Goal: Find specific page/section: Find specific page/section

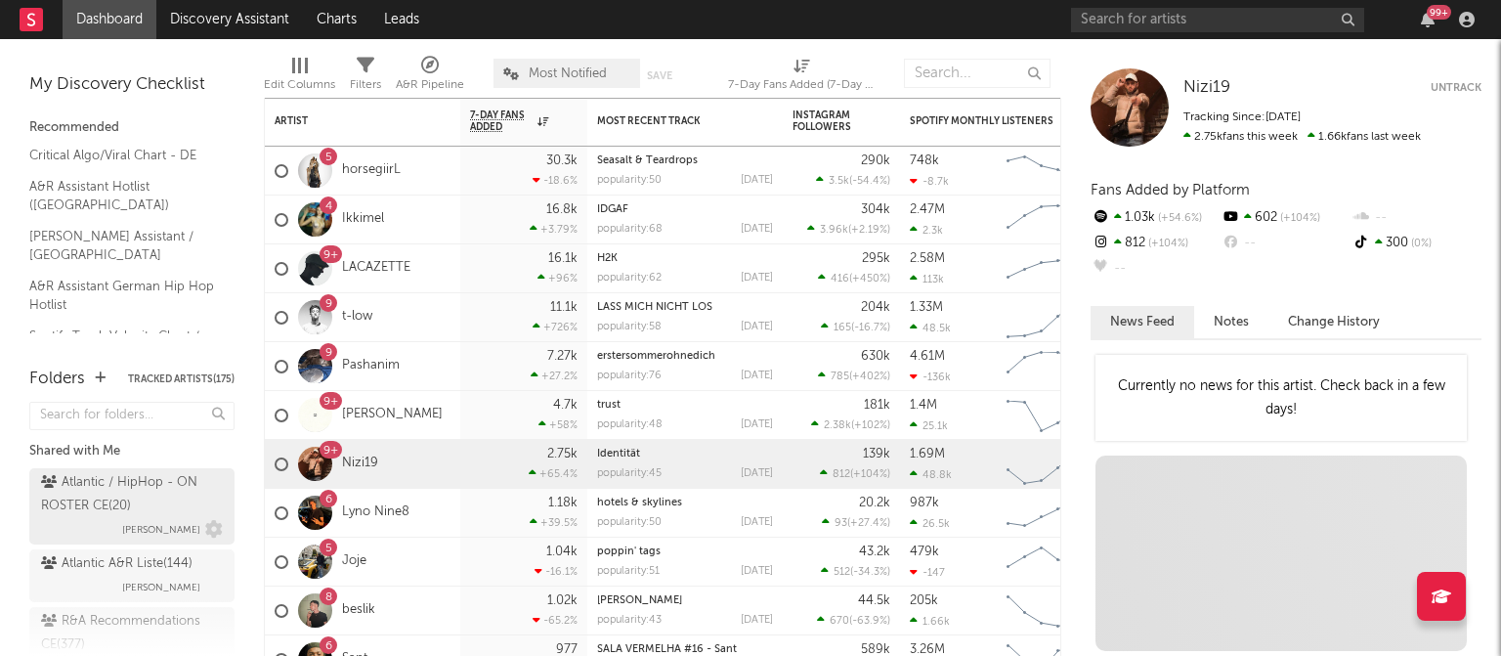
click at [97, 472] on div "Atlantic / HipHop - ON ROSTER CE ( 20 )" at bounding box center [129, 494] width 177 height 47
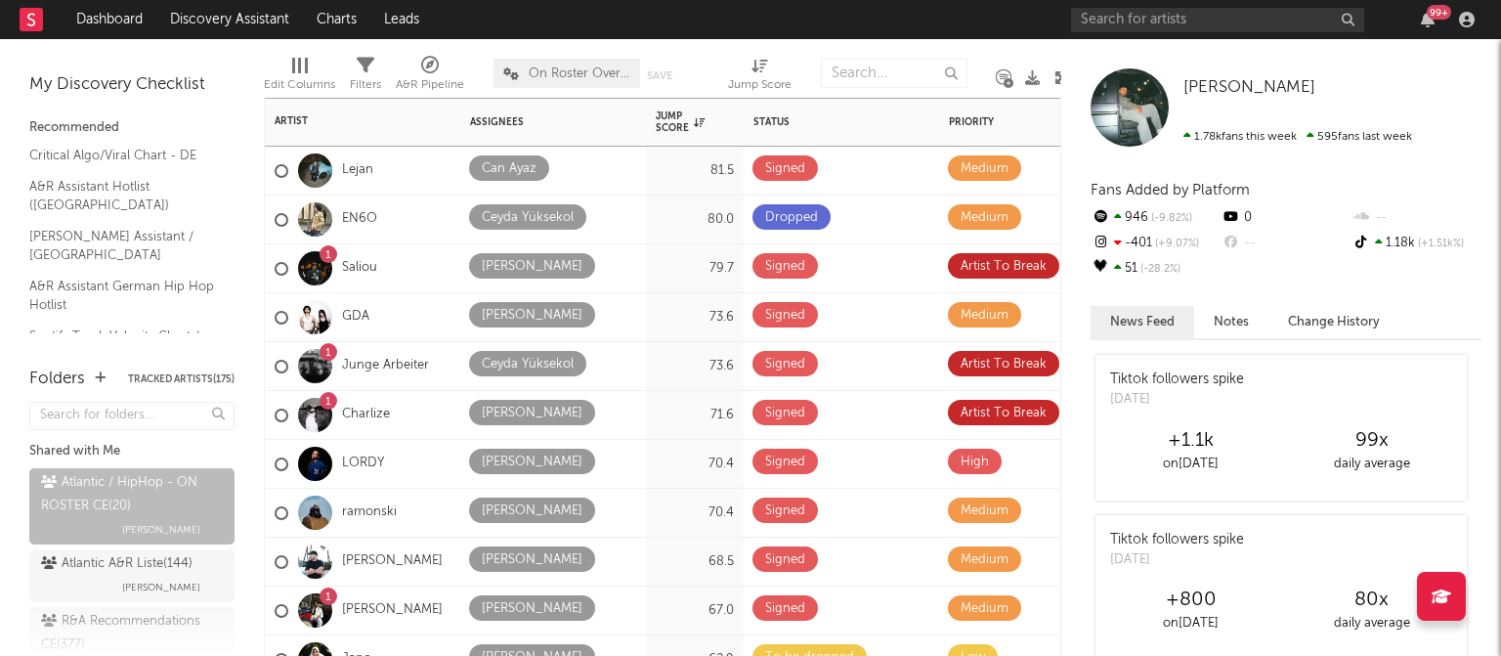
click at [414, 423] on div "1 Charlize" at bounding box center [362, 415] width 195 height 49
